Goal: Task Accomplishment & Management: Manage account settings

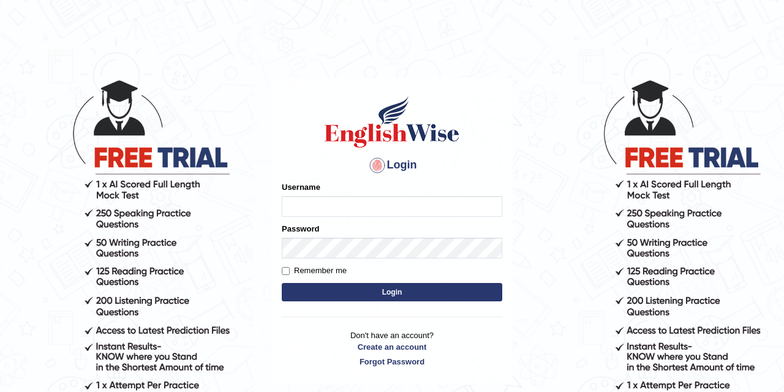
click at [474, 385] on main "Login Please fix the following errors: Username Password Remember me Login Don'…" at bounding box center [392, 212] width 245 height 347
